Goal: Task Accomplishment & Management: Use online tool/utility

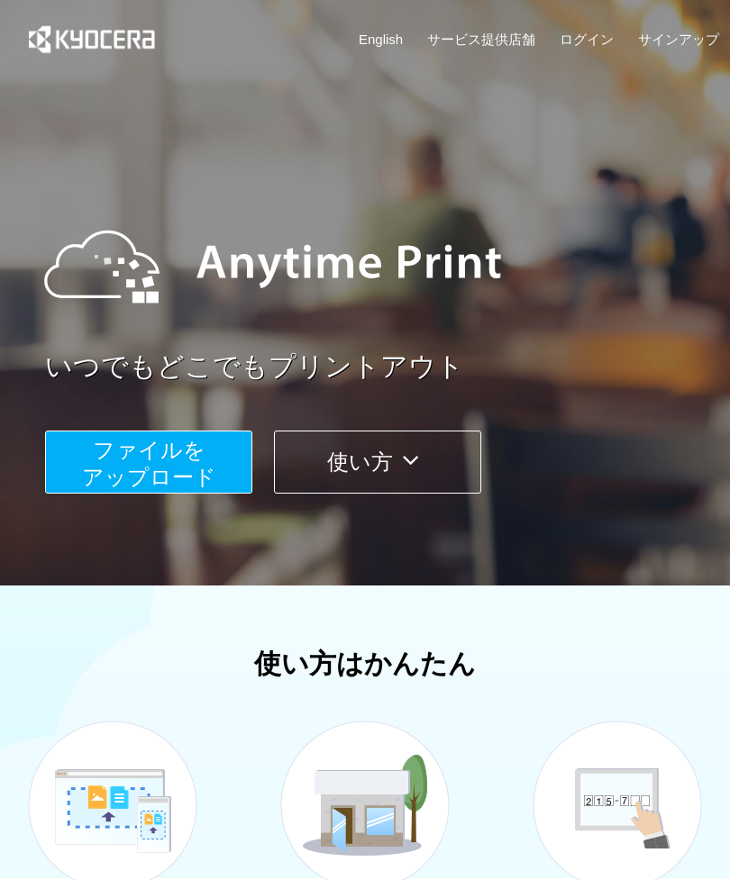
click at [226, 475] on button "ファイルを ​​アップロード" at bounding box center [148, 462] width 207 height 63
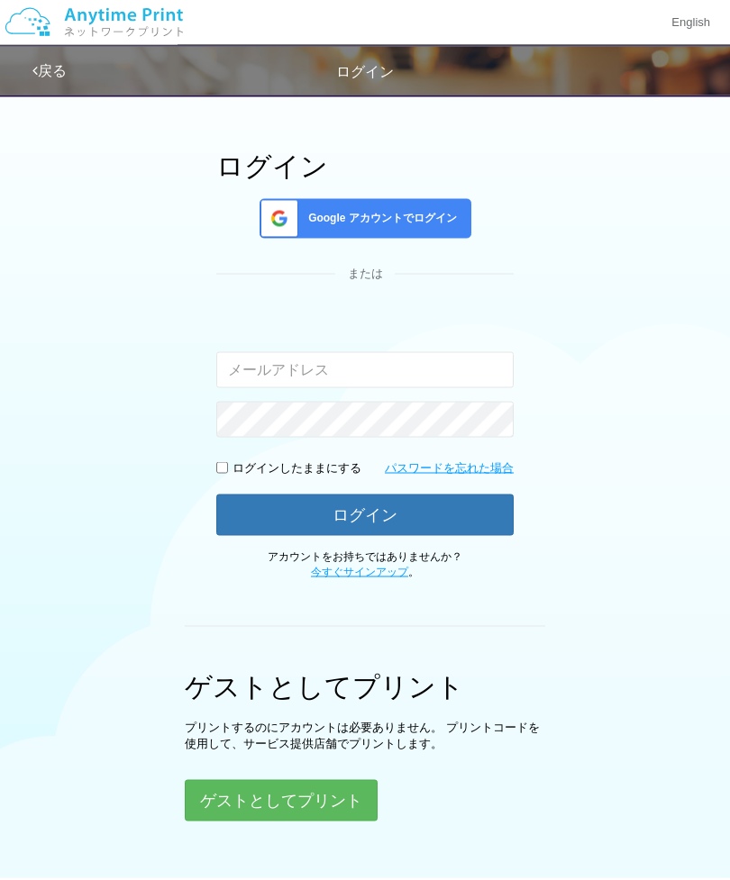
scroll to position [79, 0]
click at [349, 795] on button "ゲストとしてプリント" at bounding box center [281, 799] width 193 height 41
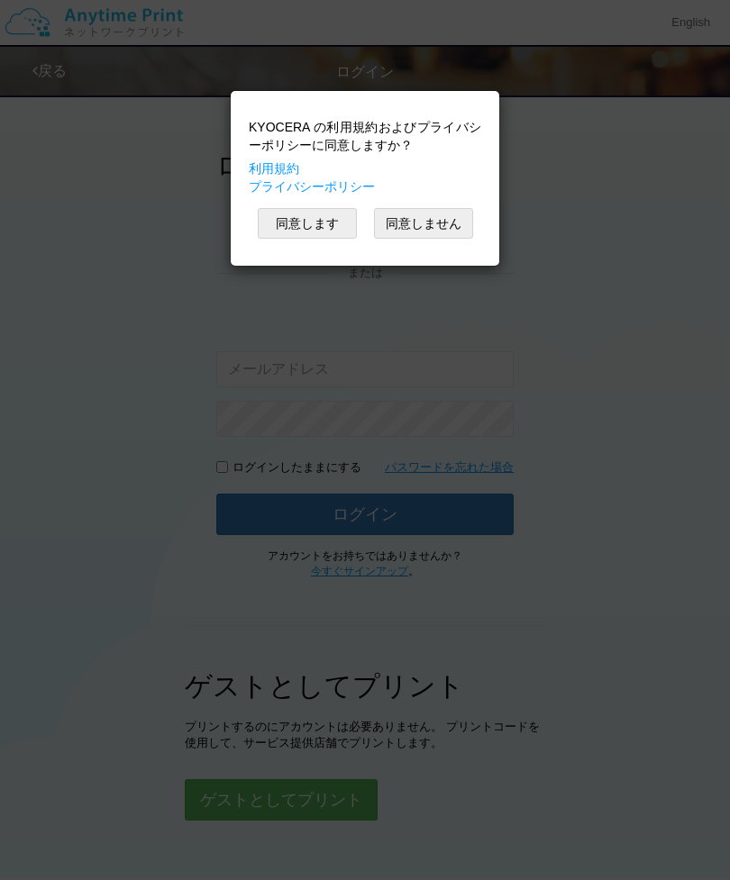
click at [329, 232] on button "同意します" at bounding box center [307, 223] width 99 height 31
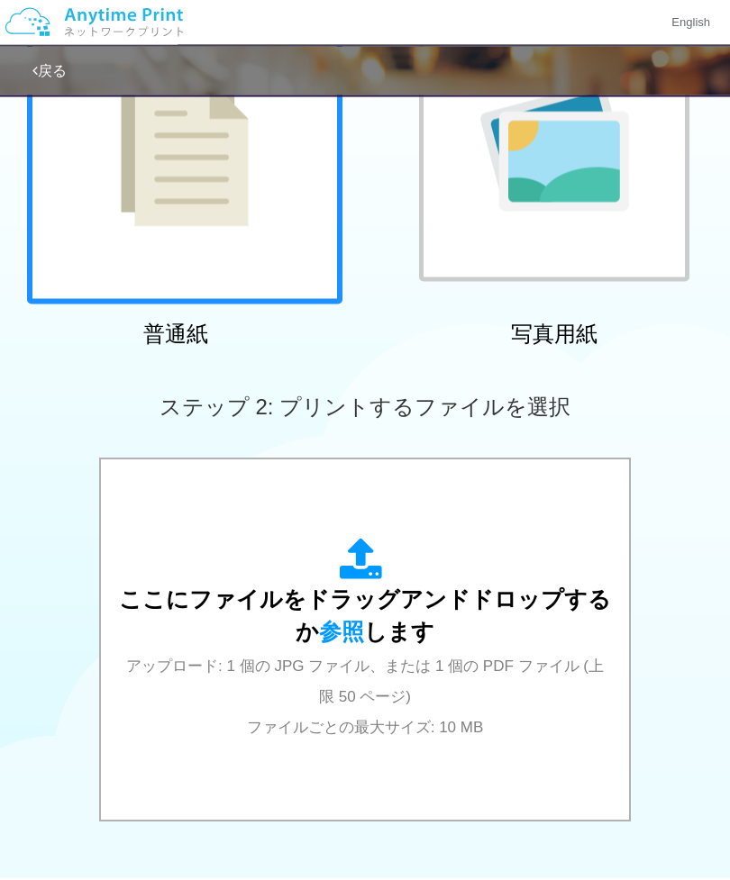
scroll to position [226, 0]
click at [470, 699] on div "ここにファイルをドラッグアンドドロップするか 参照 します アップロード: 1 個の JPG ファイル、または 1 個の PDF ファイル (上限 50 ペー…" at bounding box center [365, 640] width 492 height 204
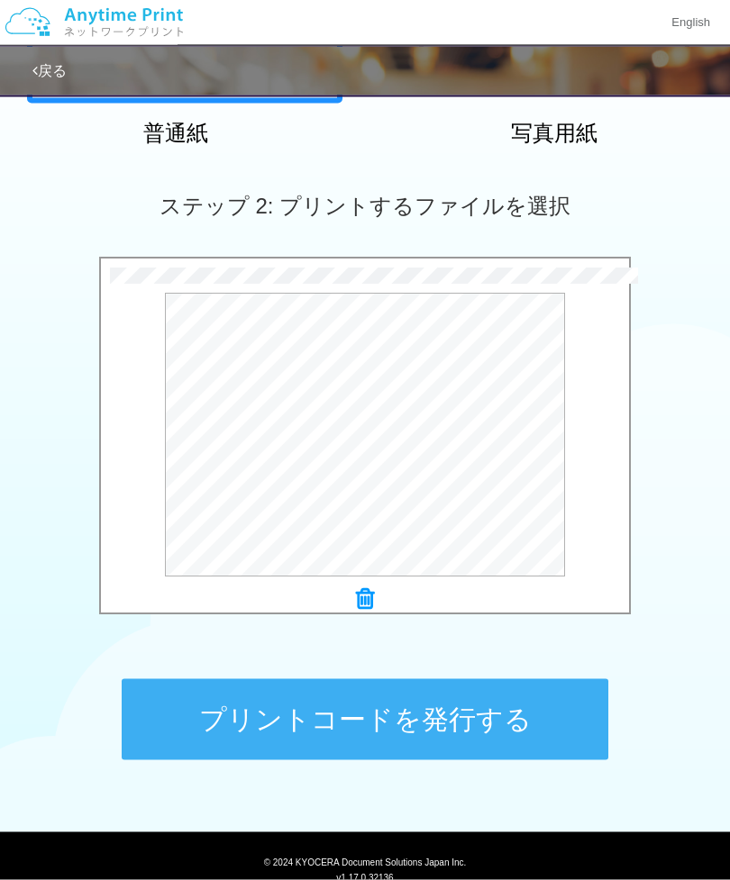
scroll to position [432, 0]
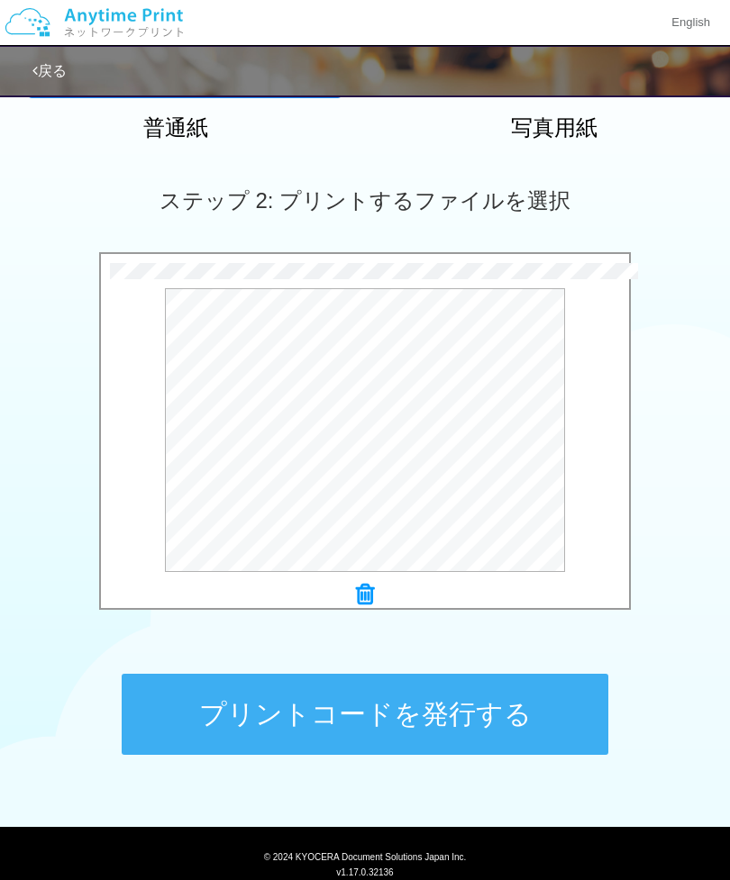
click at [545, 719] on button "プリントコードを発行する" at bounding box center [365, 714] width 487 height 81
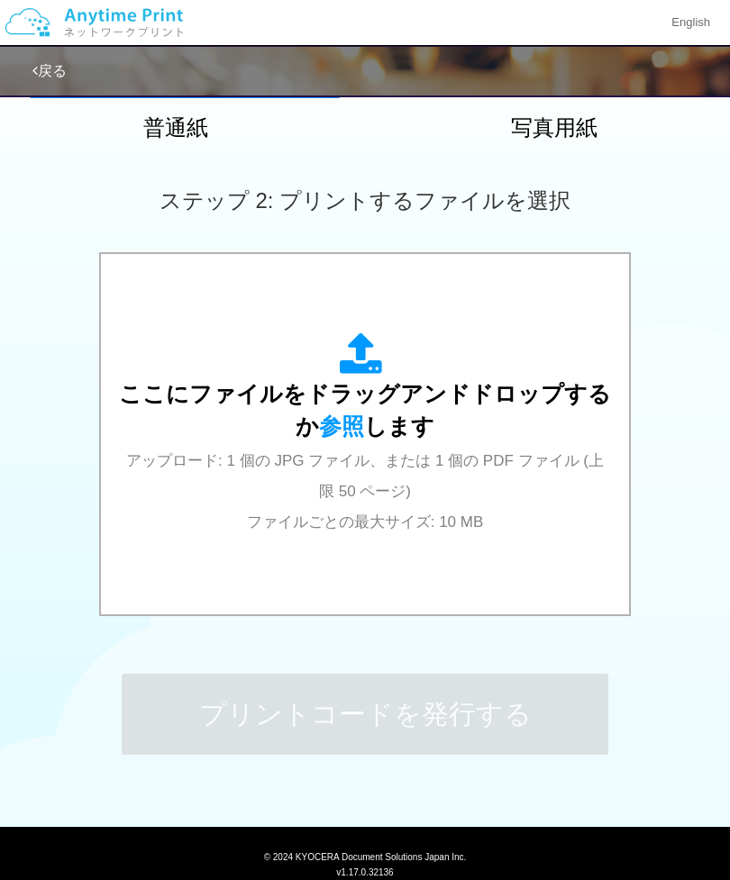
scroll to position [0, 0]
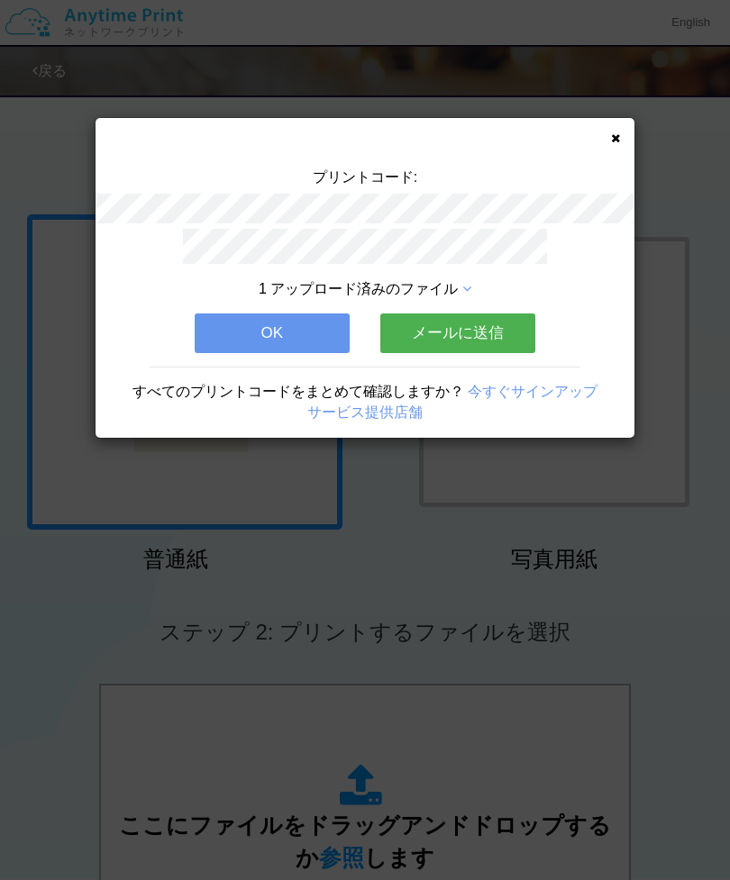
click at [548, 389] on link "今すぐサインアップ" at bounding box center [533, 391] width 130 height 15
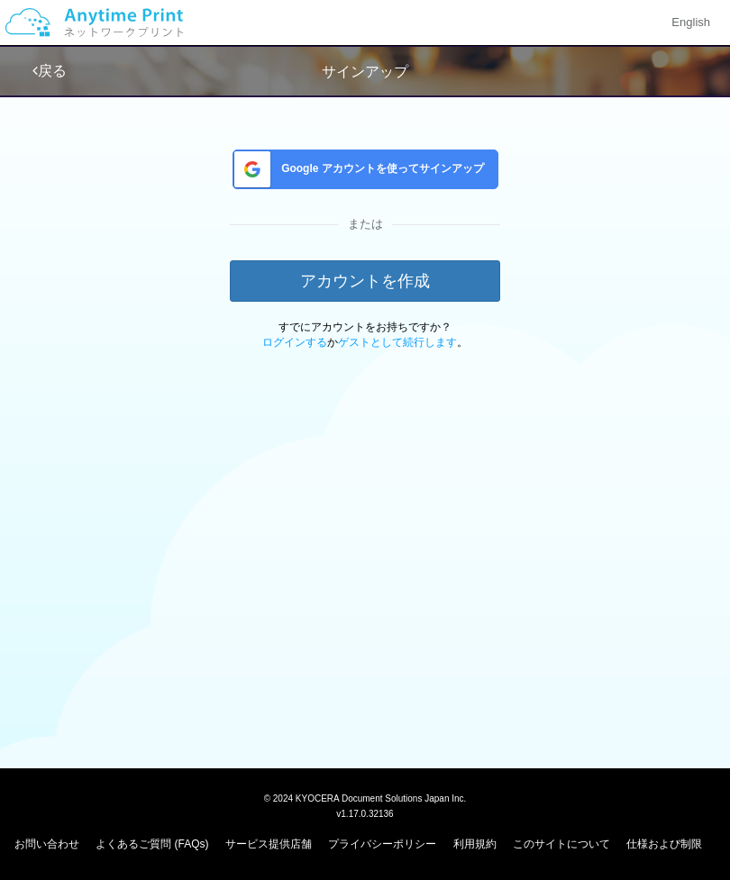
click at [462, 170] on span "Google アカウントを使ってサインアップ" at bounding box center [379, 168] width 210 height 15
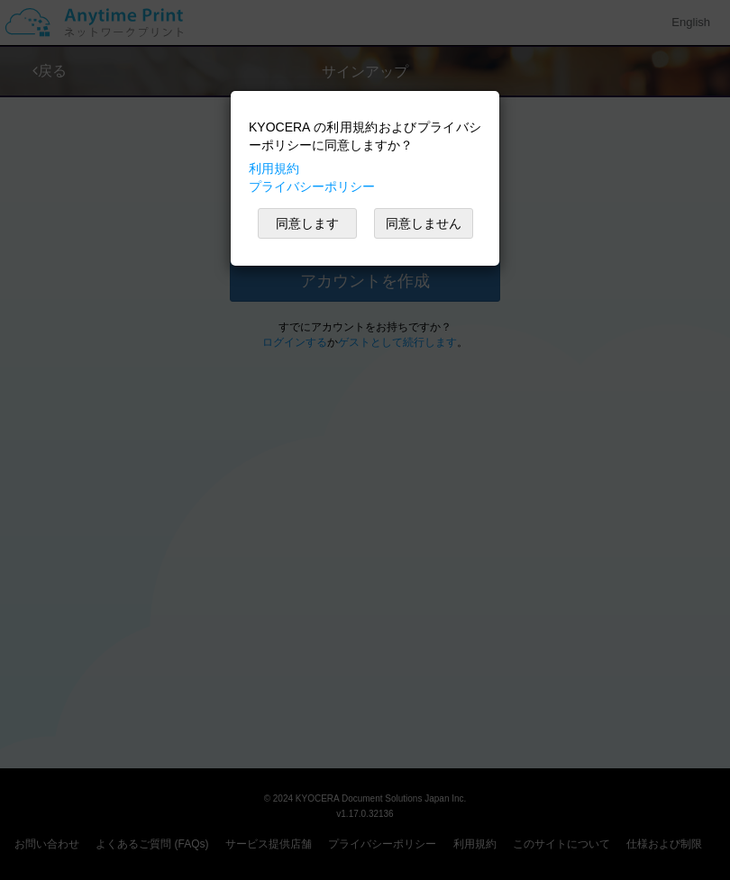
click at [335, 218] on button "同意します" at bounding box center [307, 223] width 99 height 31
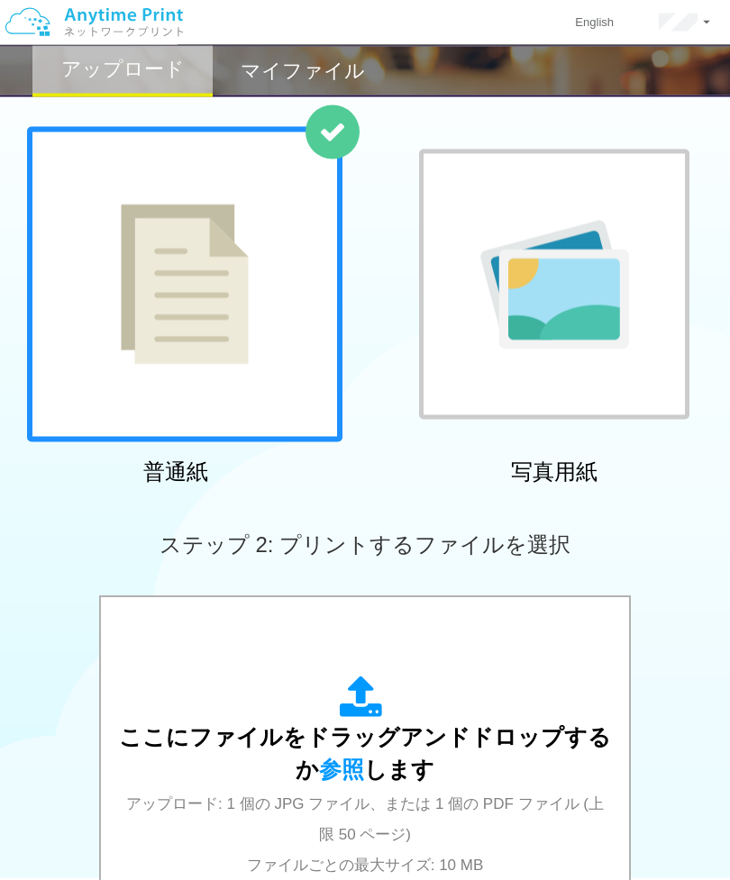
scroll to position [88, 0]
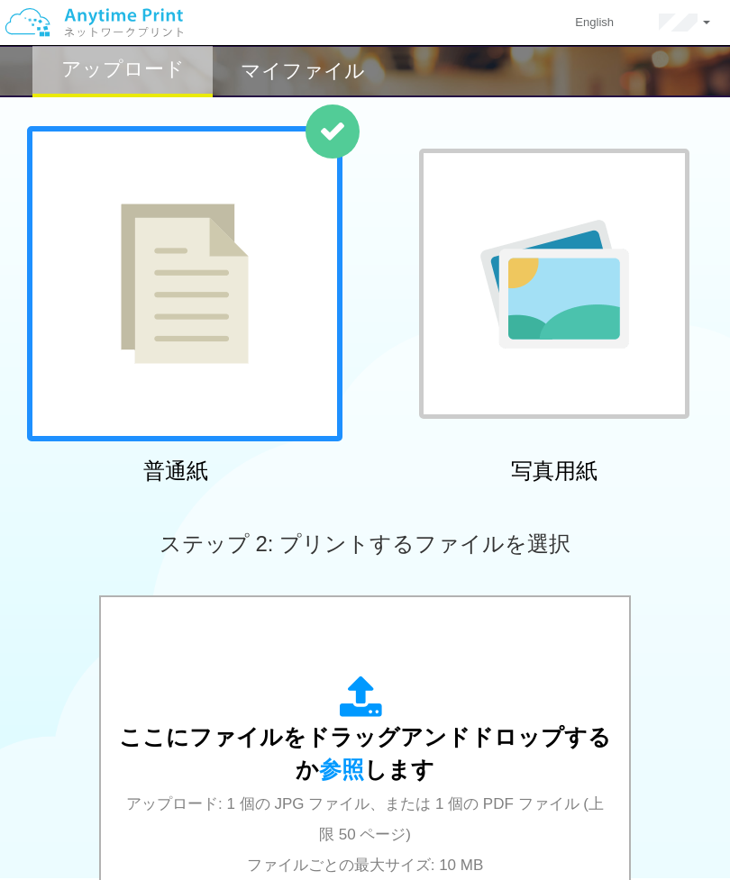
click at [348, 769] on span "参照" at bounding box center [341, 769] width 45 height 25
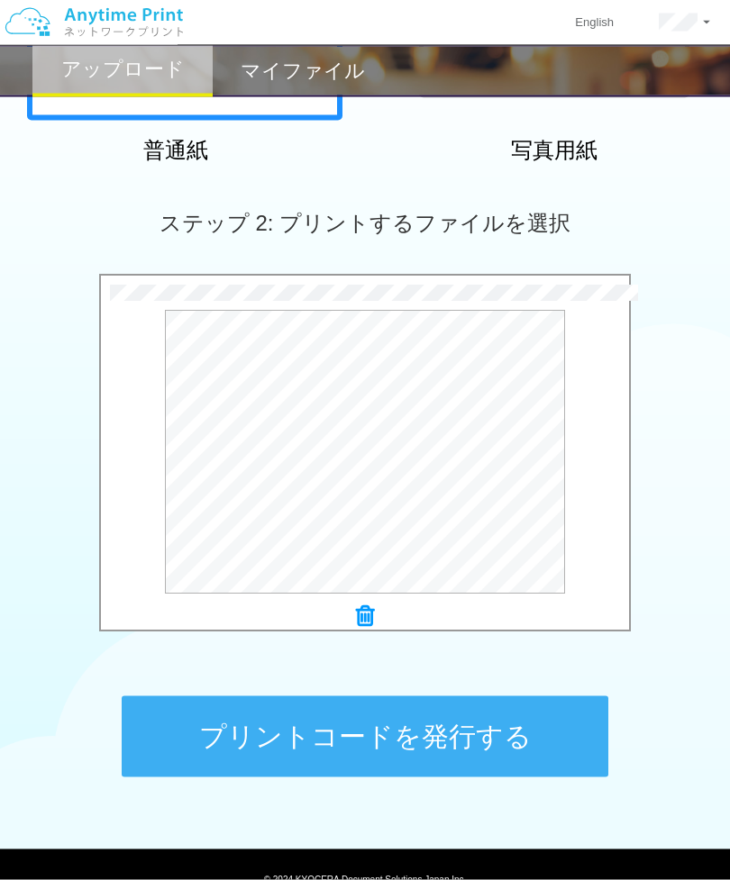
scroll to position [432, 0]
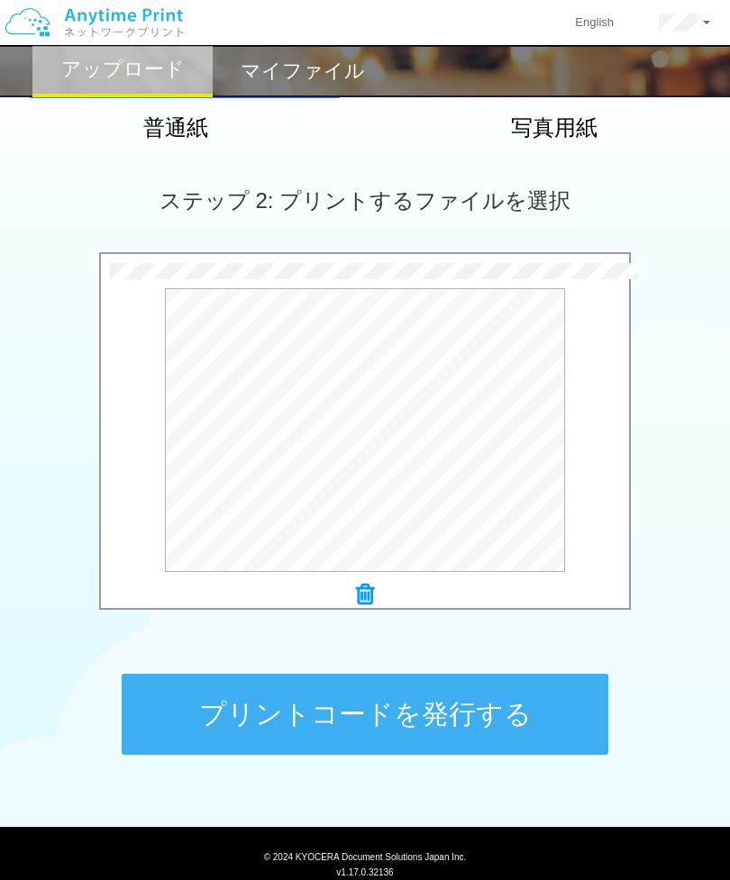
click at [514, 712] on button "プリントコードを発行する" at bounding box center [365, 714] width 487 height 81
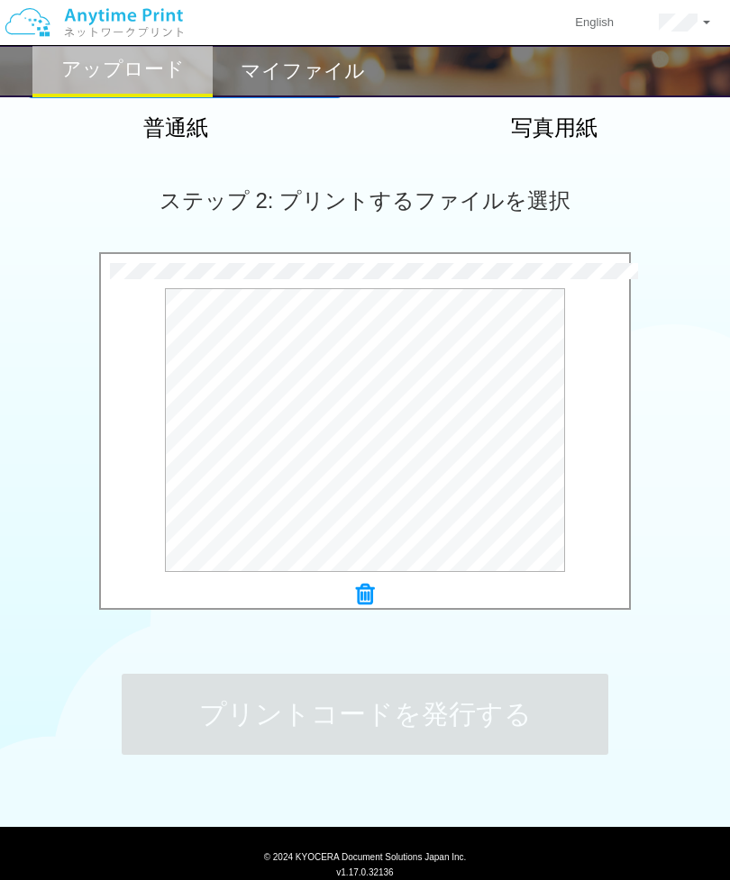
scroll to position [0, 0]
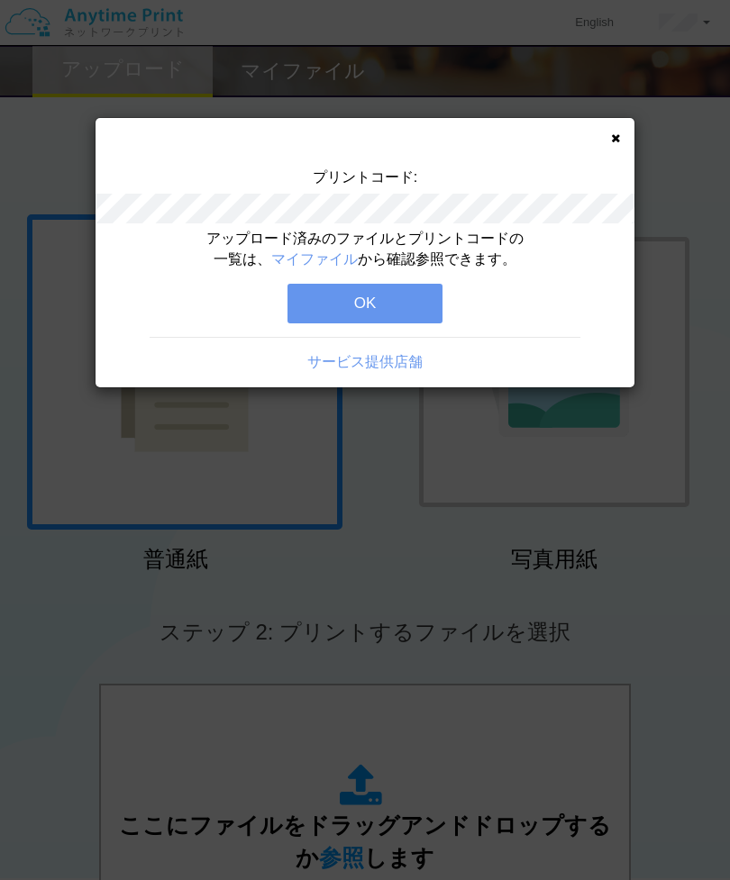
click at [340, 256] on link "マイファイル" at bounding box center [314, 258] width 86 height 15
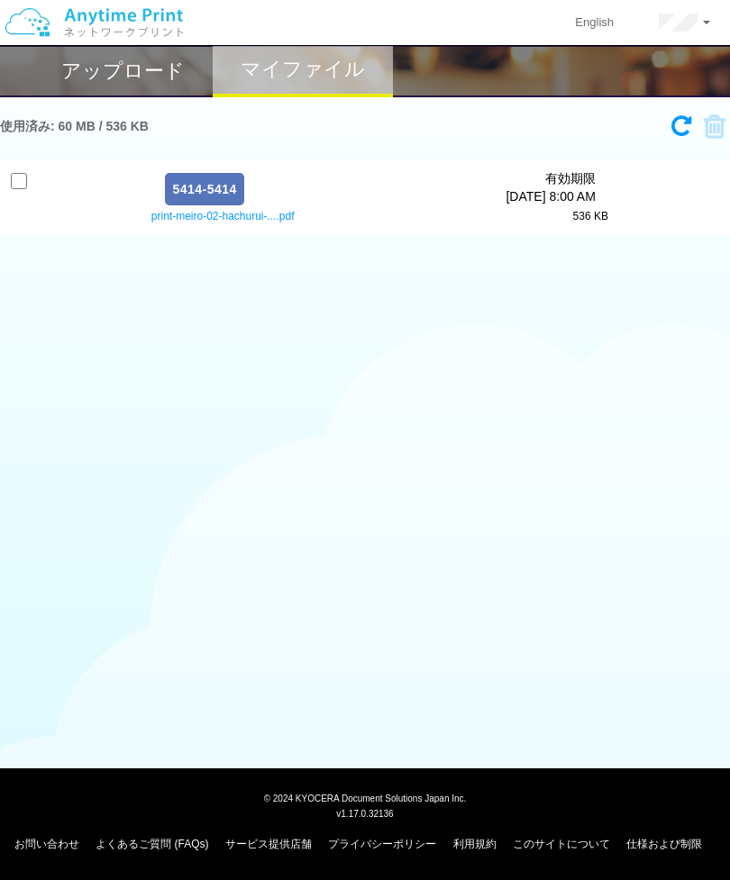
click at [155, 74] on h2 "アップロード" at bounding box center [122, 71] width 123 height 22
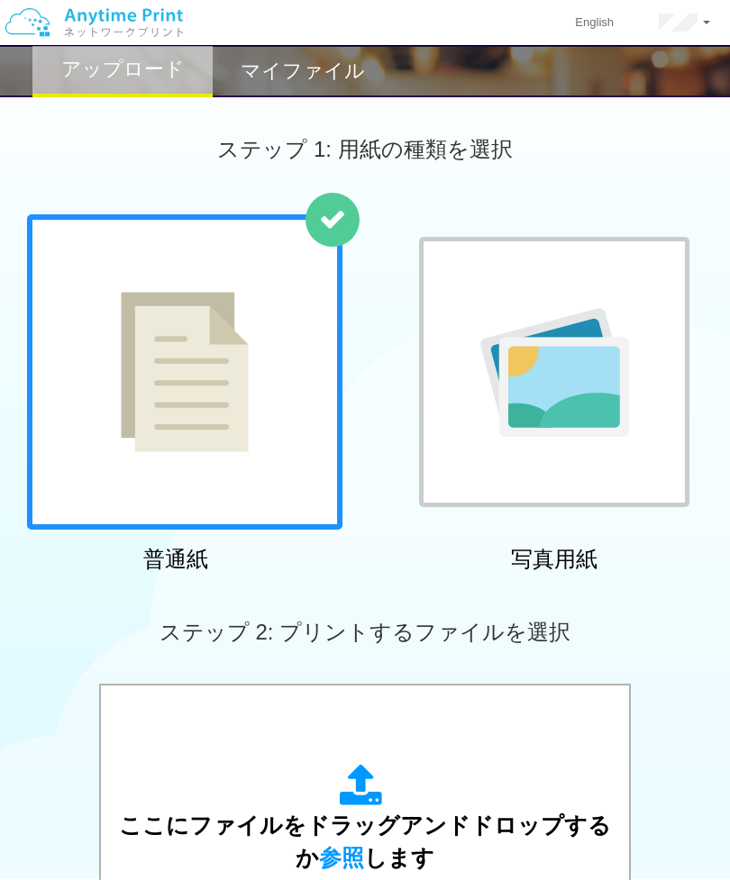
click at [305, 76] on h2 "マイファイル" at bounding box center [303, 71] width 124 height 22
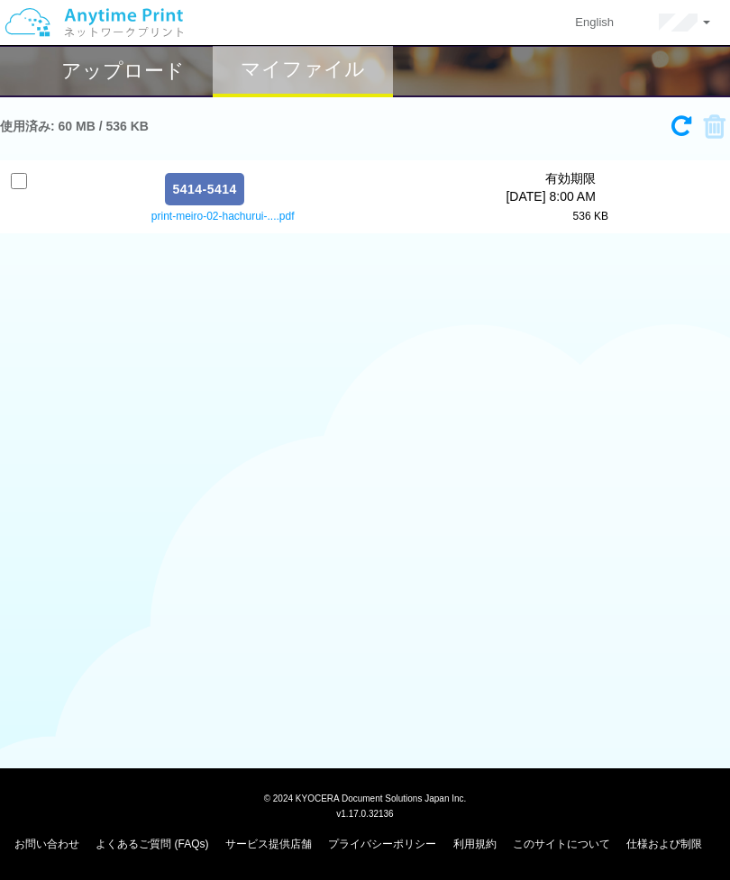
click at [21, 173] on input "checkbox" at bounding box center [19, 181] width 16 height 16
checkbox input "true"
click at [159, 68] on h2 "アップロード" at bounding box center [122, 71] width 123 height 22
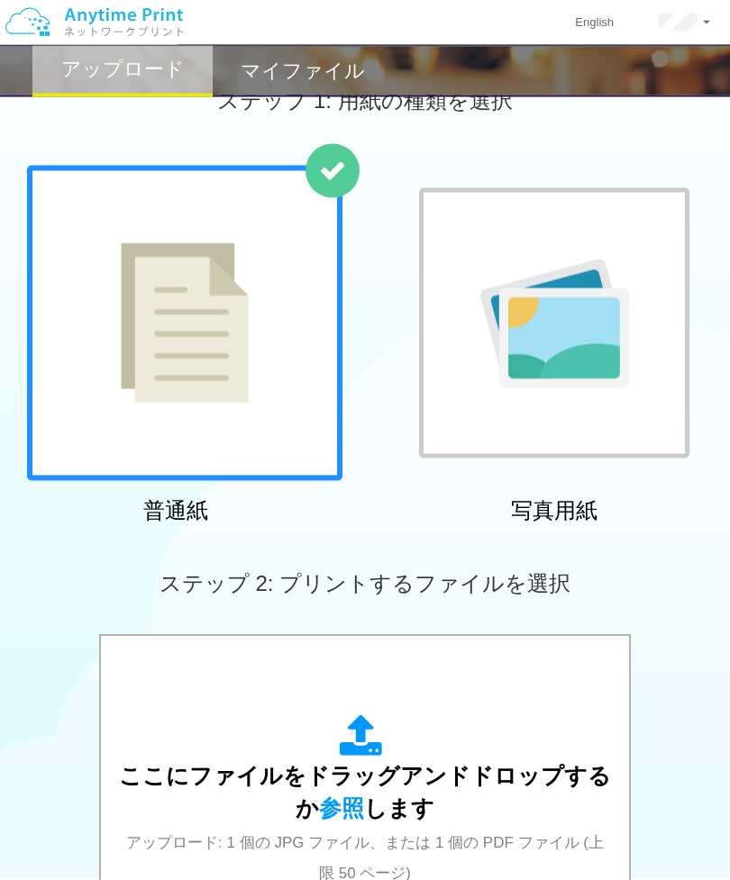
scroll to position [50, 0]
click at [346, 806] on span "参照" at bounding box center [341, 808] width 45 height 25
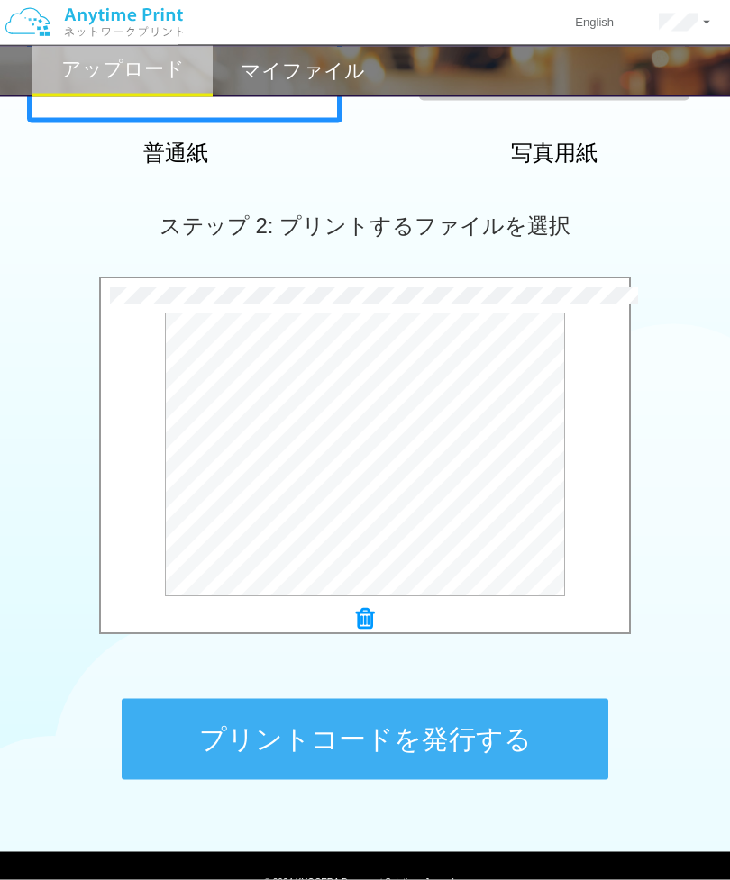
click at [523, 744] on button "プリントコードを発行する" at bounding box center [365, 739] width 487 height 81
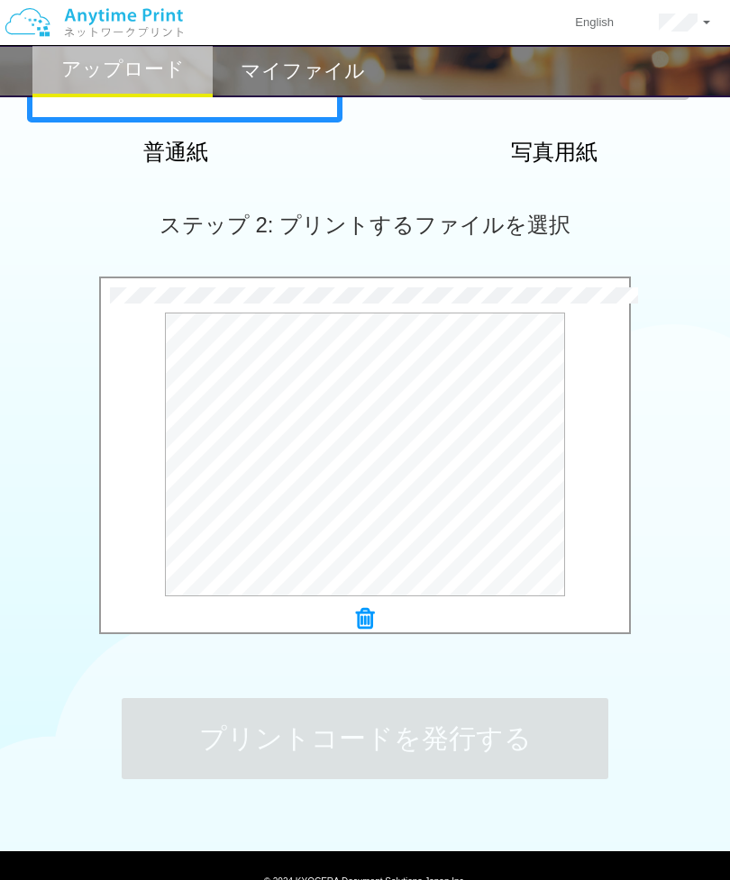
scroll to position [0, 0]
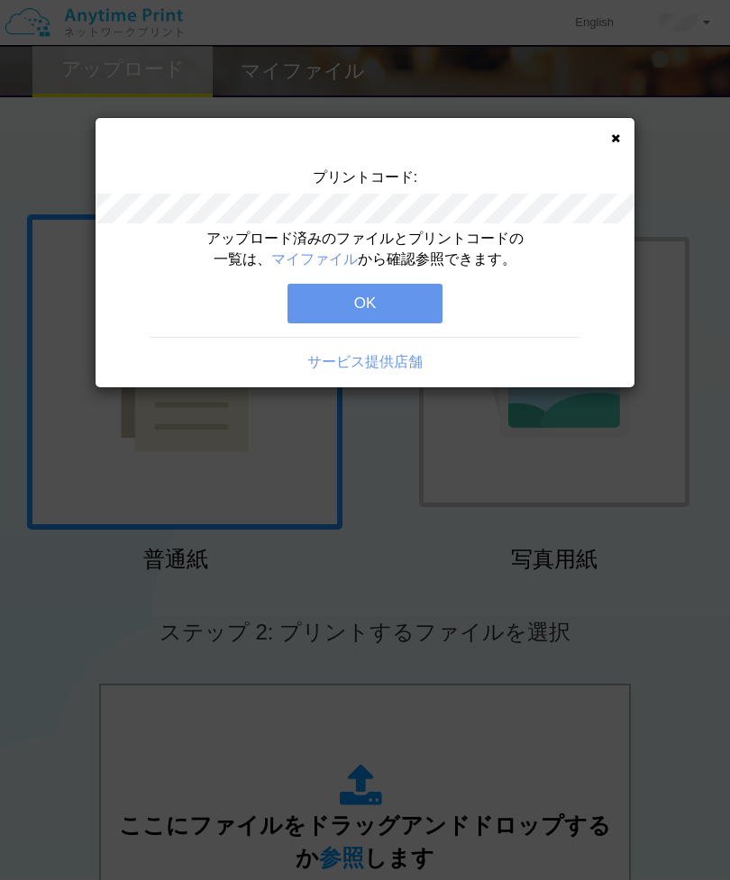
click at [401, 313] on button "OK" at bounding box center [364, 304] width 155 height 40
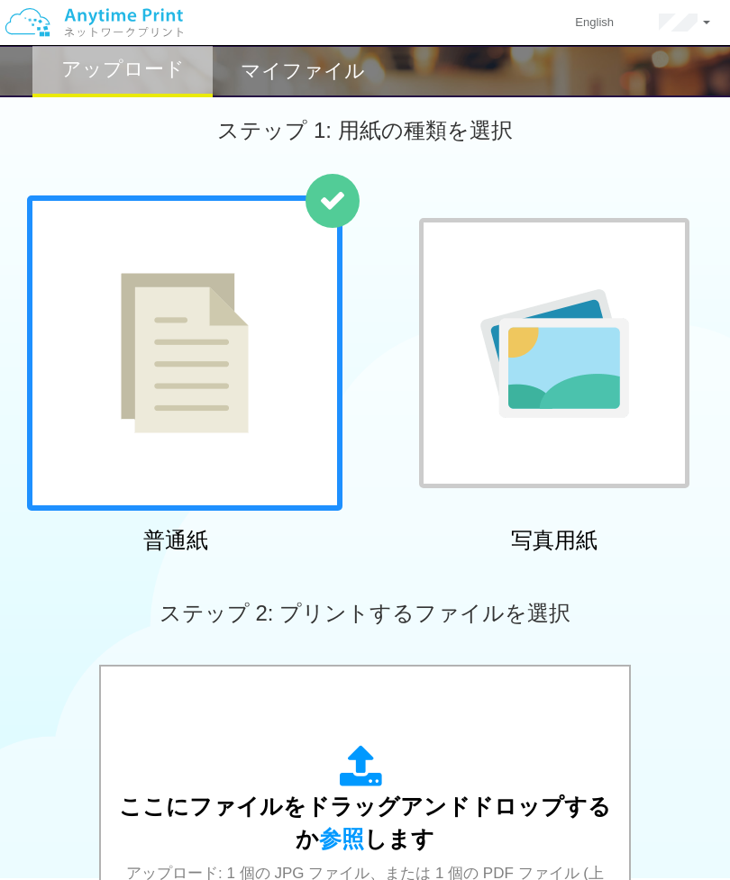
scroll to position [23, 0]
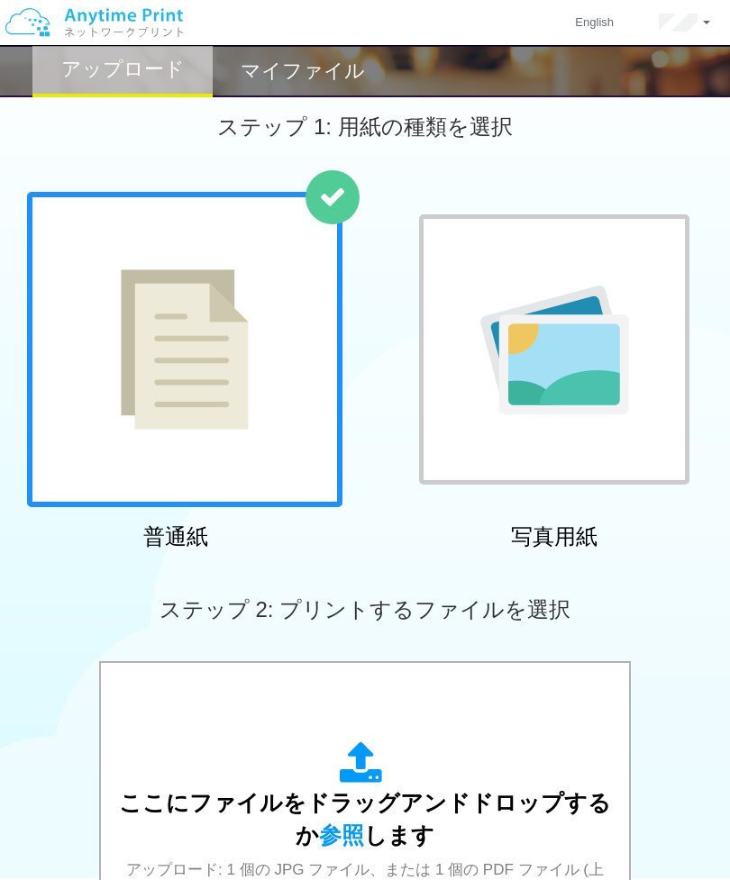
click at [352, 835] on span "参照" at bounding box center [341, 835] width 45 height 25
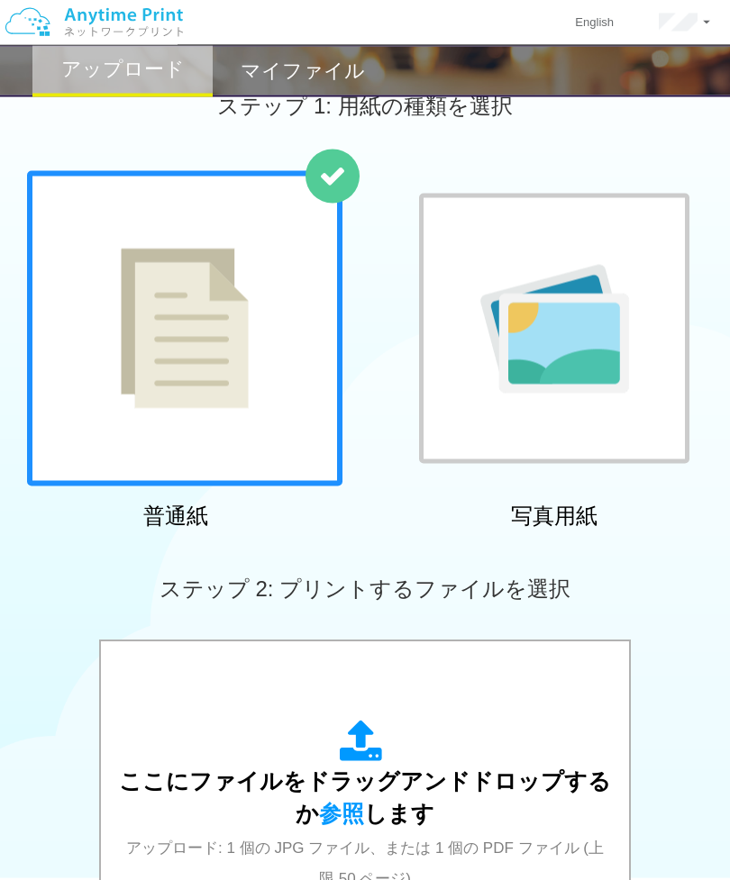
scroll to position [109, 0]
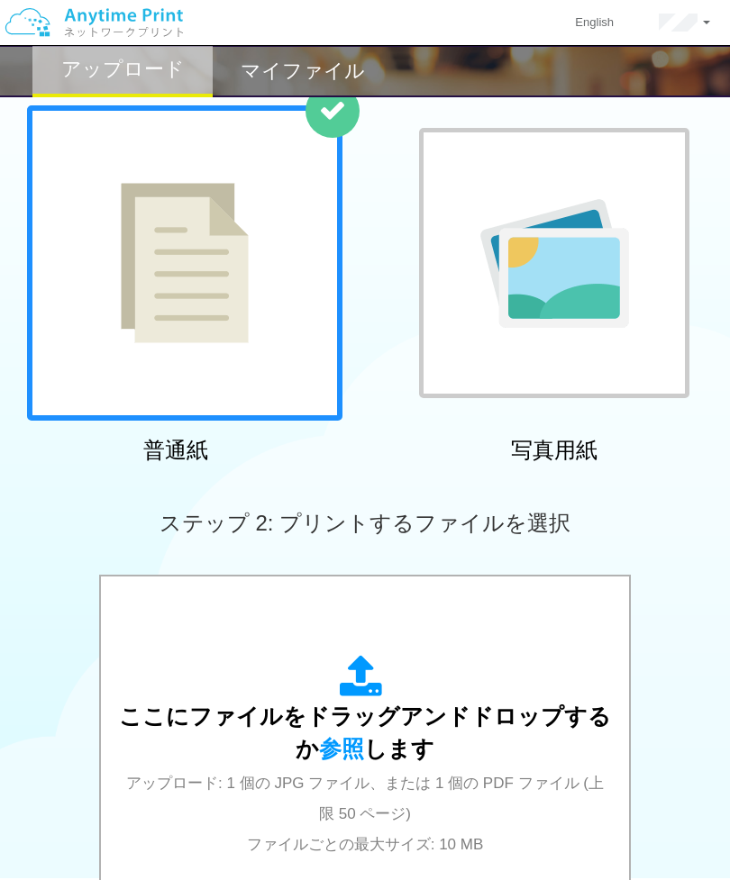
click at [356, 754] on span "参照" at bounding box center [341, 748] width 45 height 25
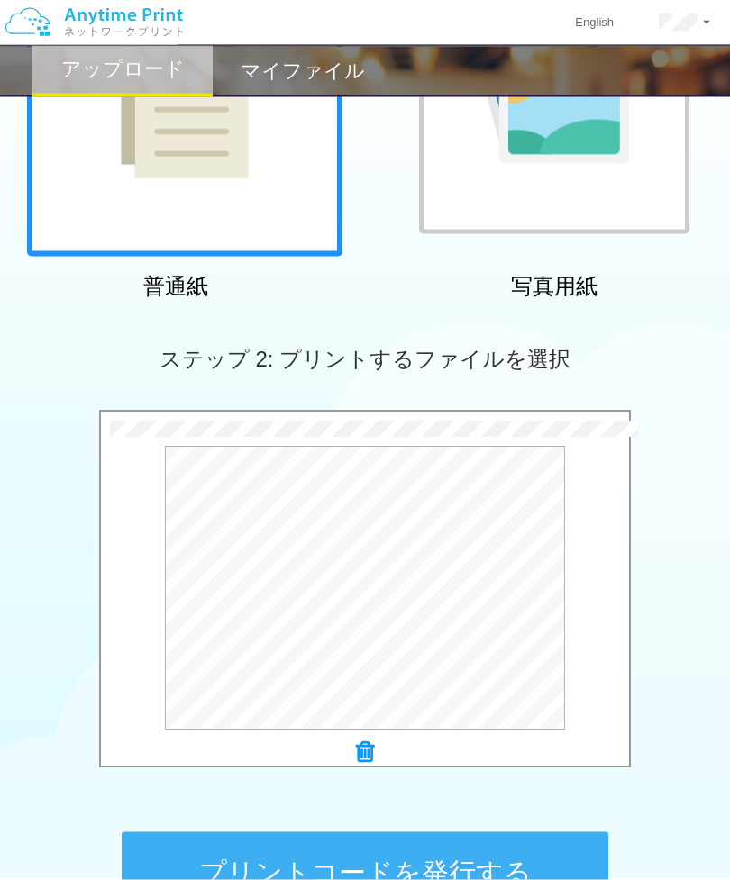
scroll to position [274, 0]
click at [464, 875] on button "プリントコードを発行する" at bounding box center [365, 872] width 487 height 81
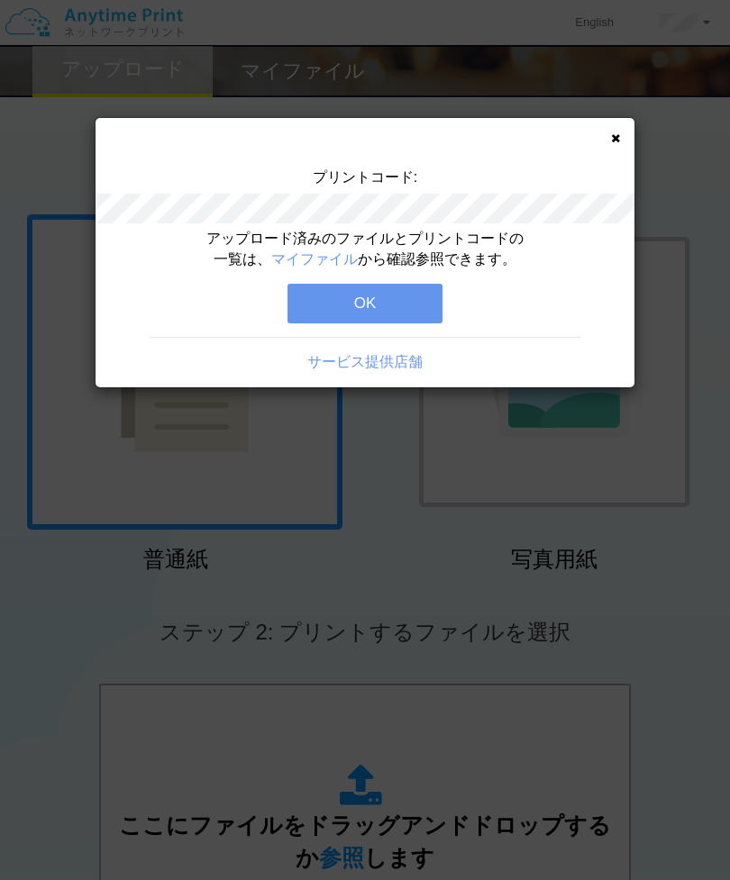
click at [409, 306] on button "OK" at bounding box center [364, 304] width 155 height 40
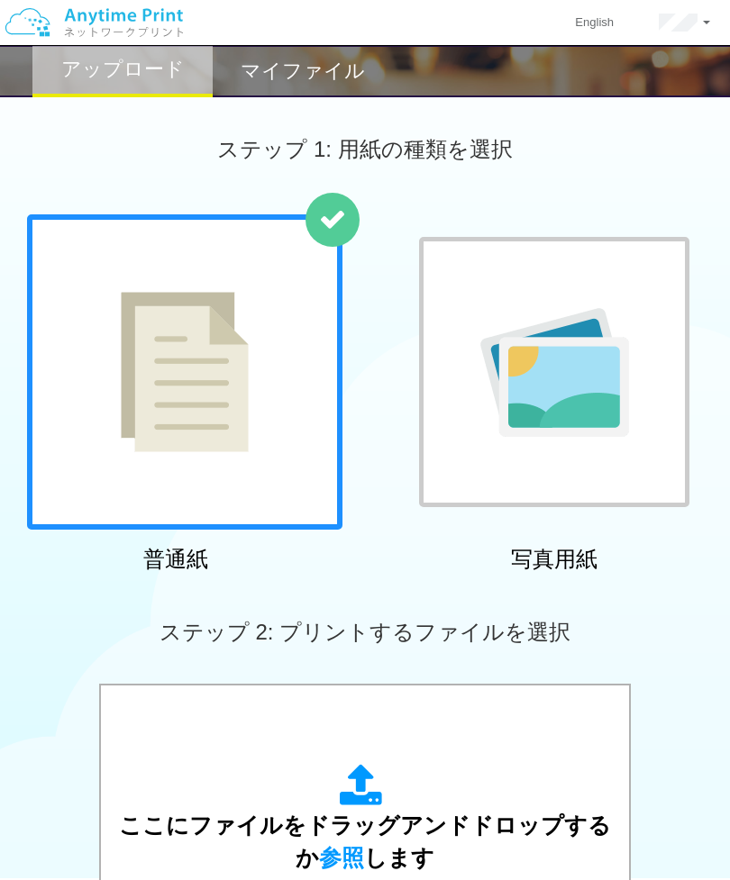
click at [351, 855] on span "参照" at bounding box center [341, 857] width 45 height 25
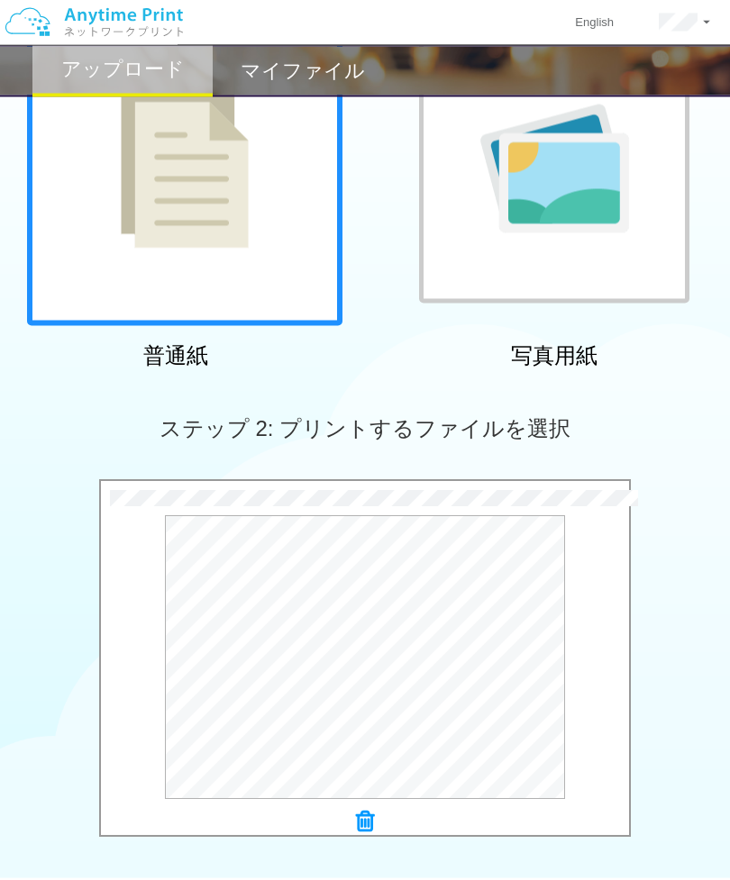
scroll to position [216, 0]
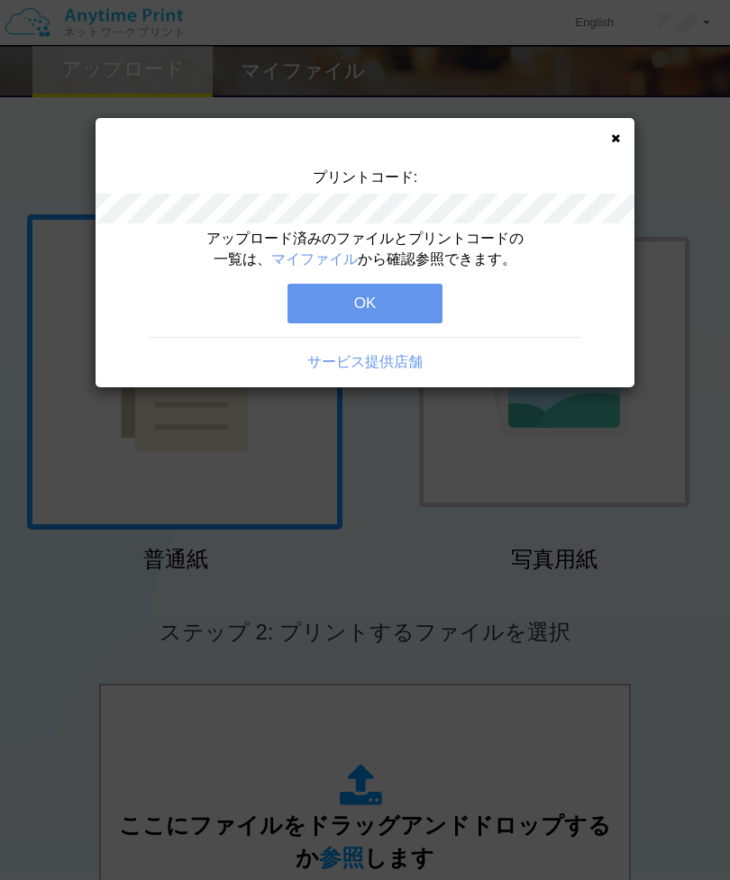
click at [413, 303] on button "OK" at bounding box center [364, 304] width 155 height 40
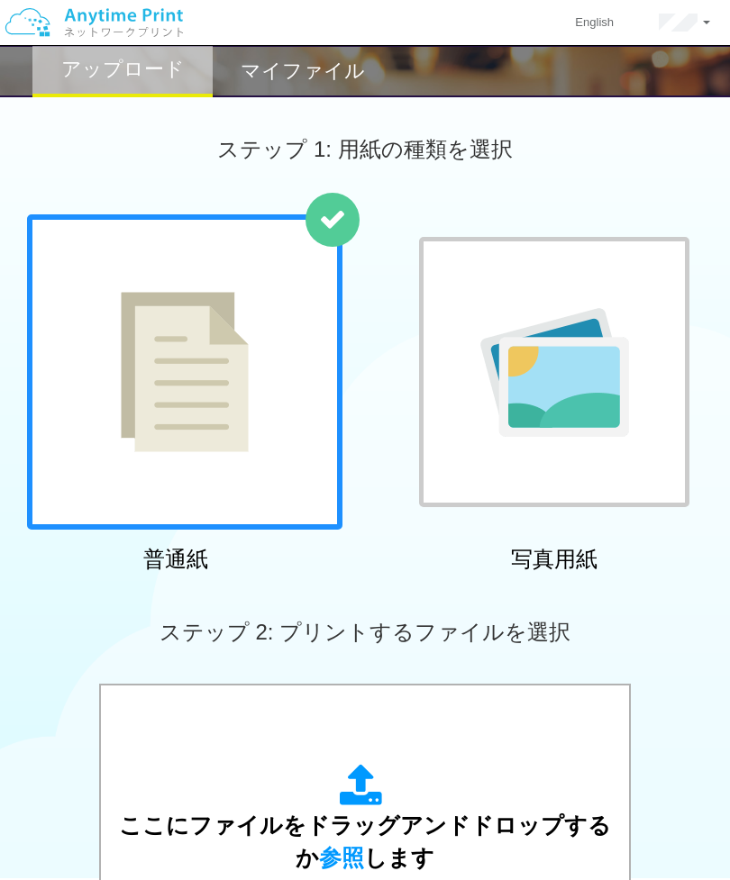
click at [350, 857] on span "参照" at bounding box center [341, 857] width 45 height 25
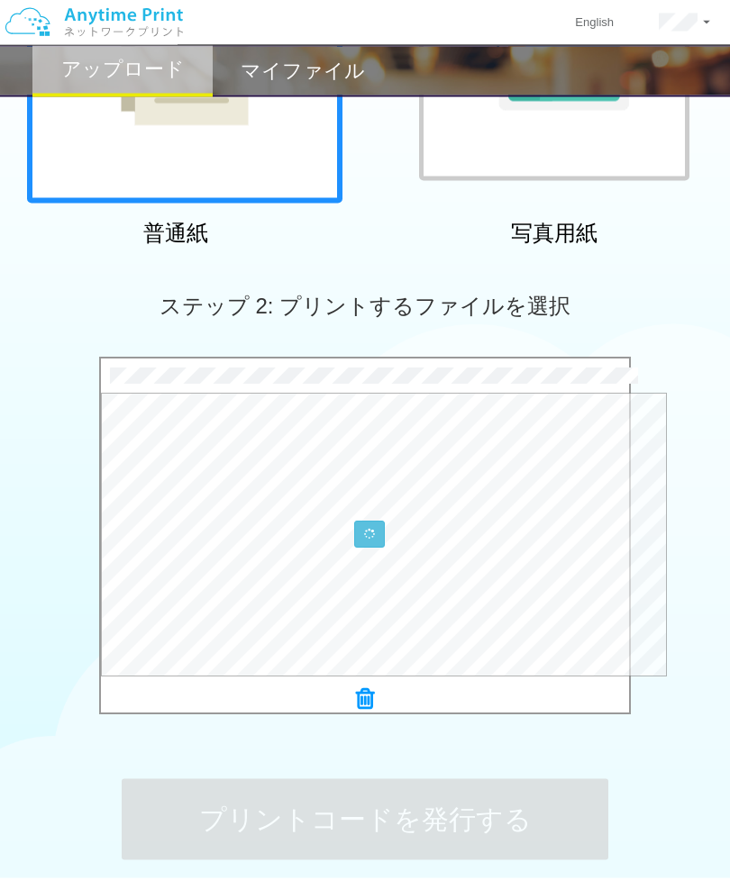
scroll to position [328, 0]
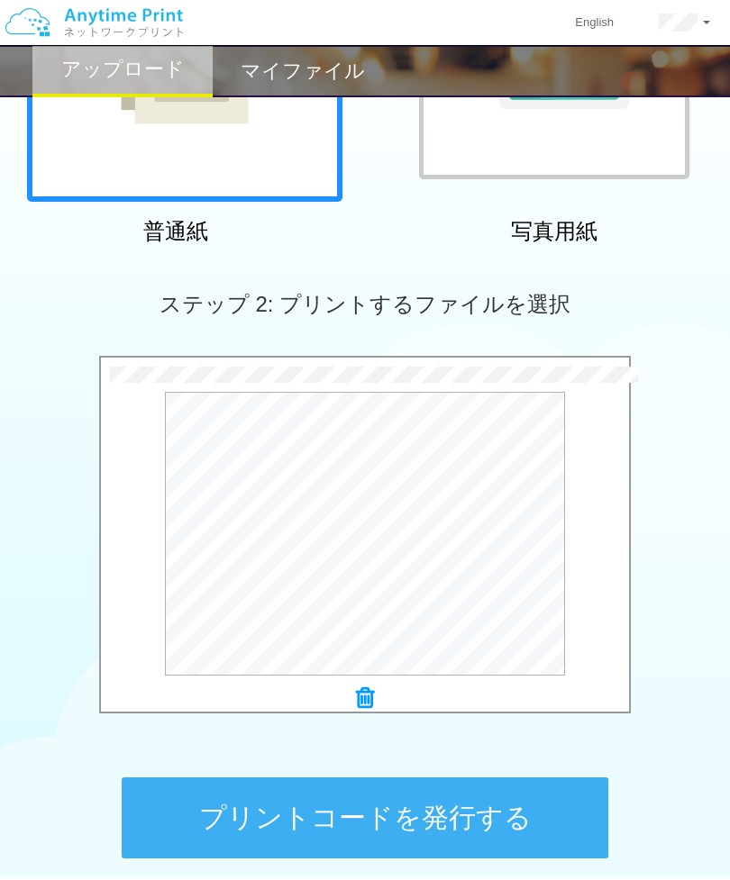
click at [461, 817] on button "プリントコードを発行する" at bounding box center [365, 818] width 487 height 81
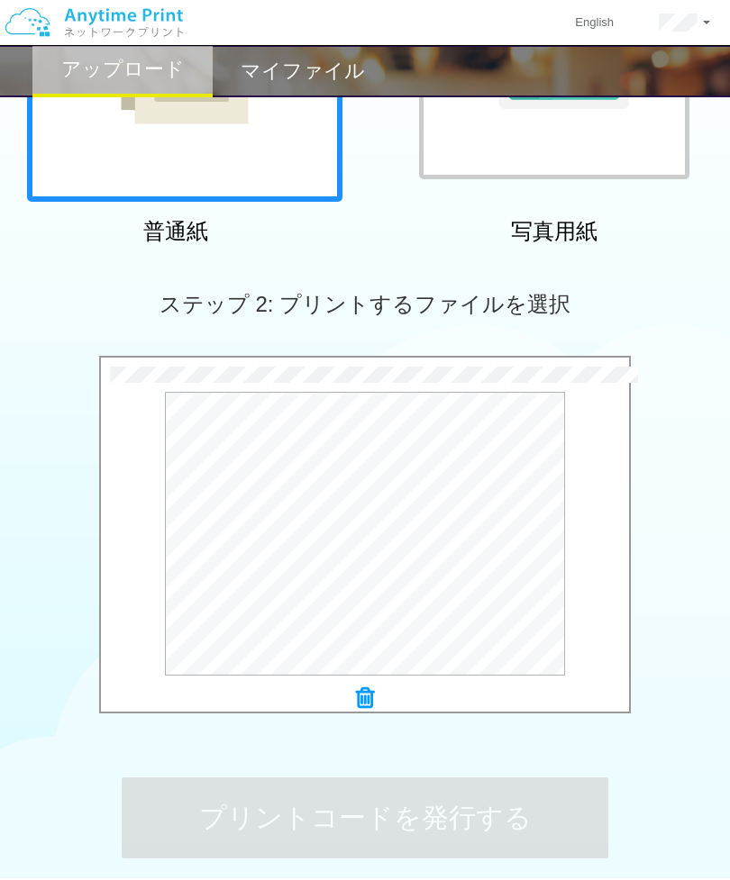
scroll to position [0, 0]
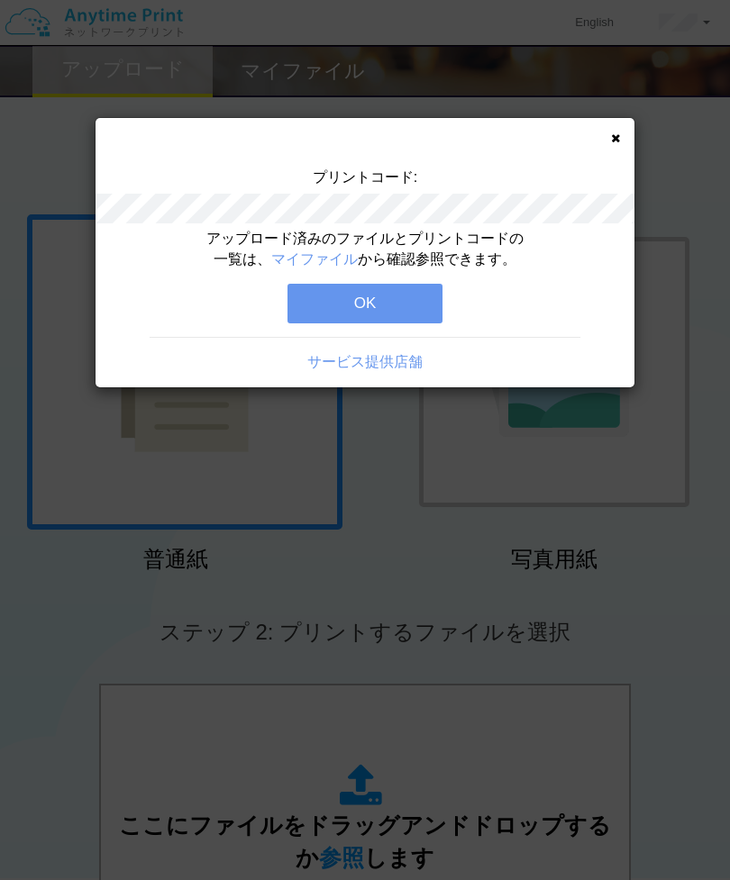
click at [339, 260] on link "マイファイル" at bounding box center [314, 258] width 86 height 15
